Goal: Information Seeking & Learning: Learn about a topic

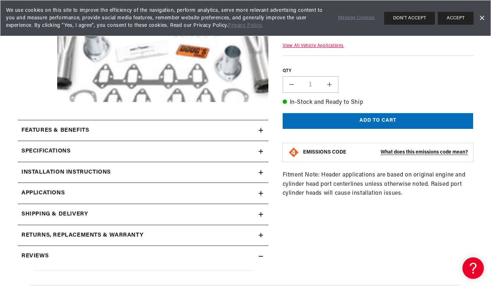
scroll to position [0, 217]
click at [262, 190] on link "Applications" at bounding box center [143, 193] width 251 height 21
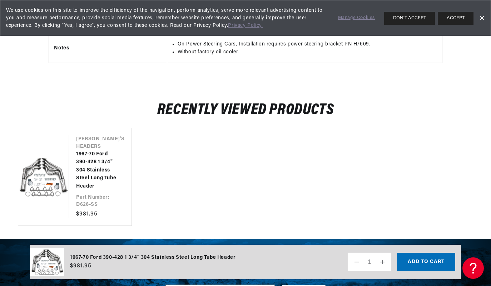
scroll to position [0, 217]
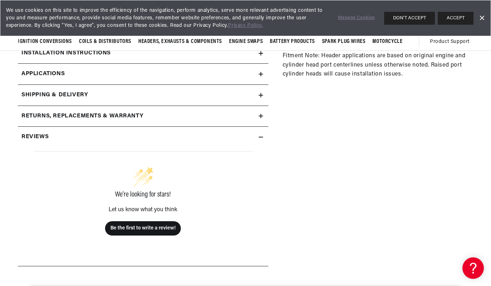
scroll to position [179, 0]
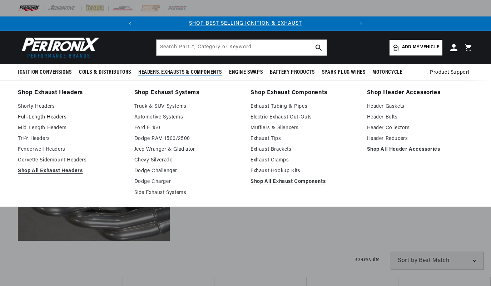
click at [44, 115] on link "Full-Length Headers" at bounding box center [71, 117] width 107 height 9
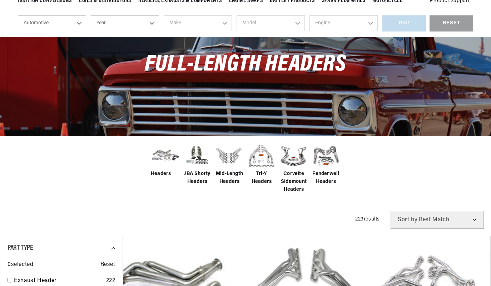
scroll to position [108, 0]
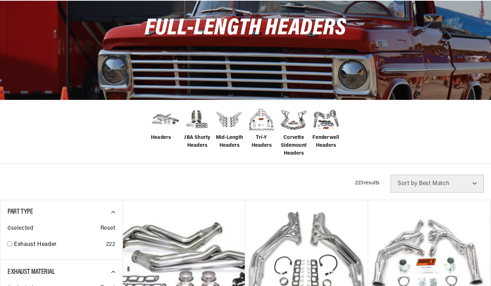
click at [10, 125] on div "Headers JBA Shorty Headers Mid-Length Headers Tri-Y Headers Corvette Sidemount …" at bounding box center [245, 131] width 491 height 64
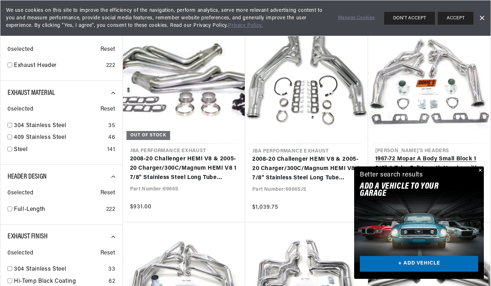
scroll to position [0, 0]
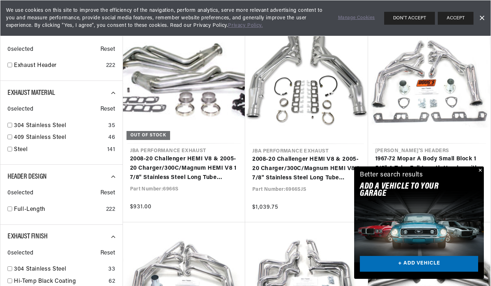
click at [480, 170] on button "Close" at bounding box center [480, 170] width 9 height 9
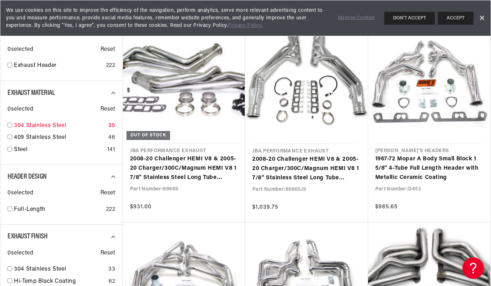
click at [31, 123] on link "304 Stainless Steel" at bounding box center [60, 125] width 92 height 9
checkbox input "true"
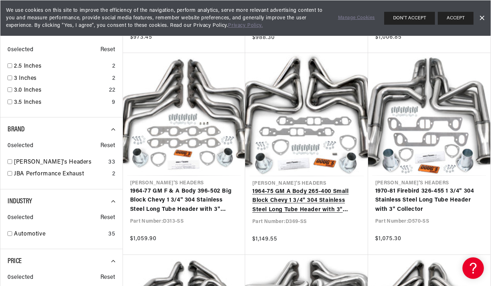
scroll to position [0, 217]
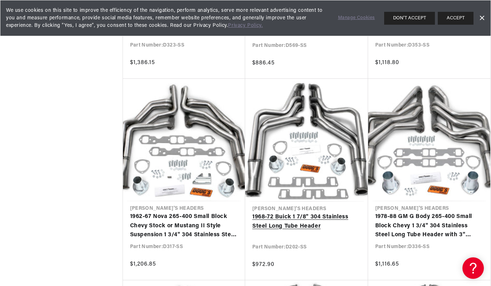
scroll to position [1502, 0]
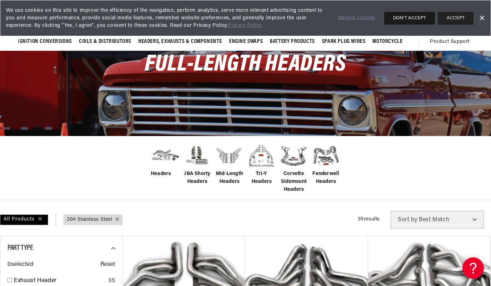
click at [418, 16] on button "DON'T ACCEPT" at bounding box center [409, 18] width 51 height 13
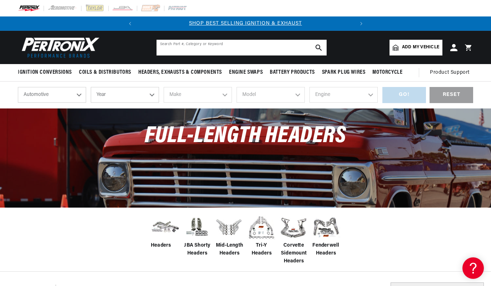
drag, startPoint x: 221, startPoint y: 48, endPoint x: 216, endPoint y: 44, distance: 6.4
click at [221, 47] on input "text" at bounding box center [242, 48] width 170 height 16
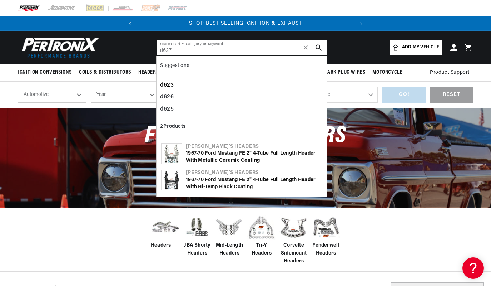
type input "d627"
click at [167, 84] on div "d623" at bounding box center [241, 85] width 163 height 12
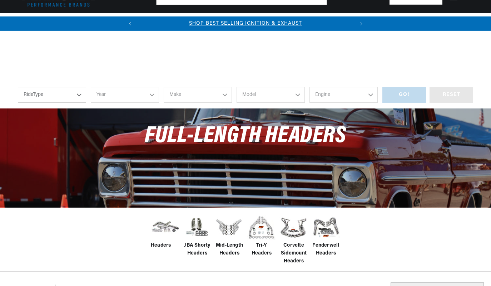
scroll to position [143, 0]
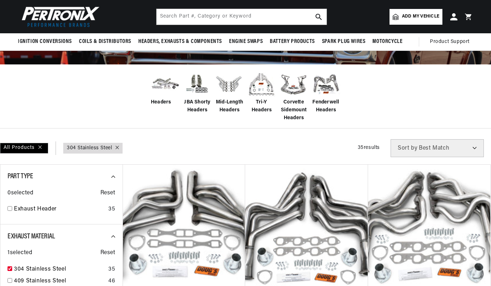
click at [171, 25] on input "text" at bounding box center [242, 17] width 170 height 16
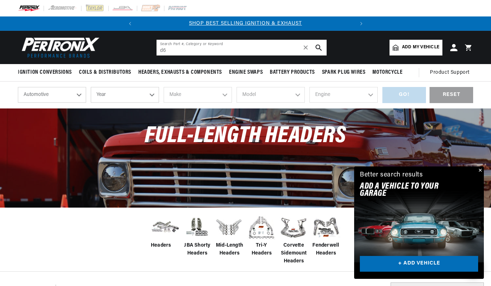
scroll to position [0, 217]
type input "d627"
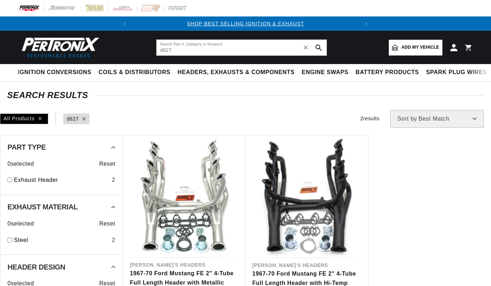
type input "d627"
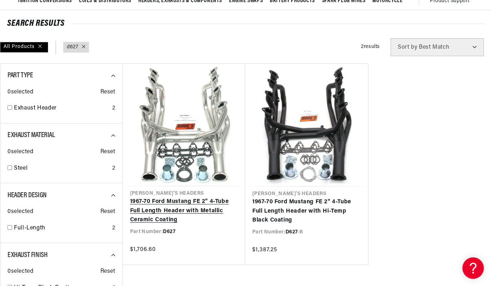
click at [182, 202] on link "1967-70 Ford Mustang FE 2" 4-Tube Full Length Header with Metallic Ceramic Coat…" at bounding box center [184, 211] width 108 height 28
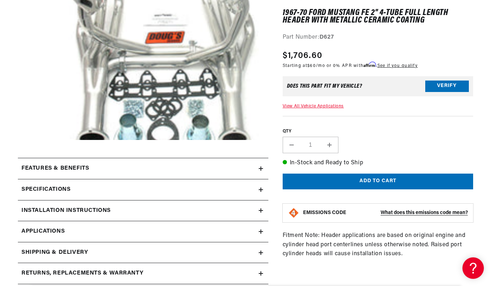
scroll to position [250, 0]
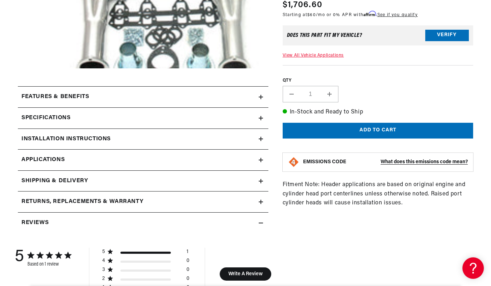
click at [261, 139] on icon at bounding box center [261, 139] width 4 height 4
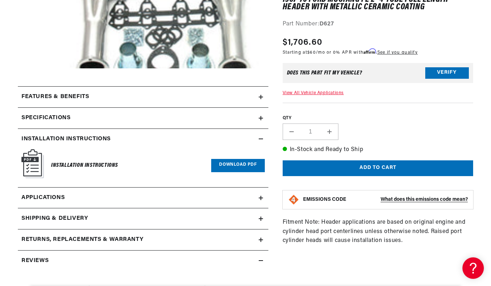
click at [264, 116] on summary "Specifications" at bounding box center [143, 118] width 251 height 21
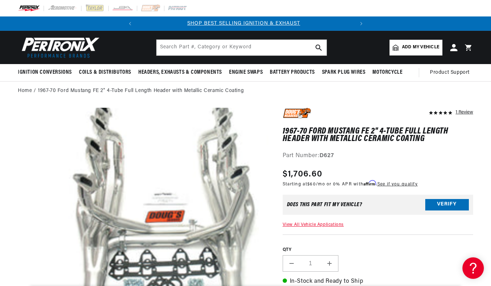
scroll to position [0, 0]
